Goal: Browse casually: Explore the website without a specific task or goal

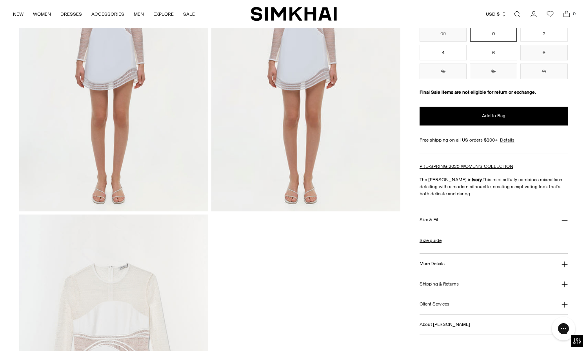
scroll to position [1053, 0]
